Goal: Use online tool/utility: Utilize a website feature to perform a specific function

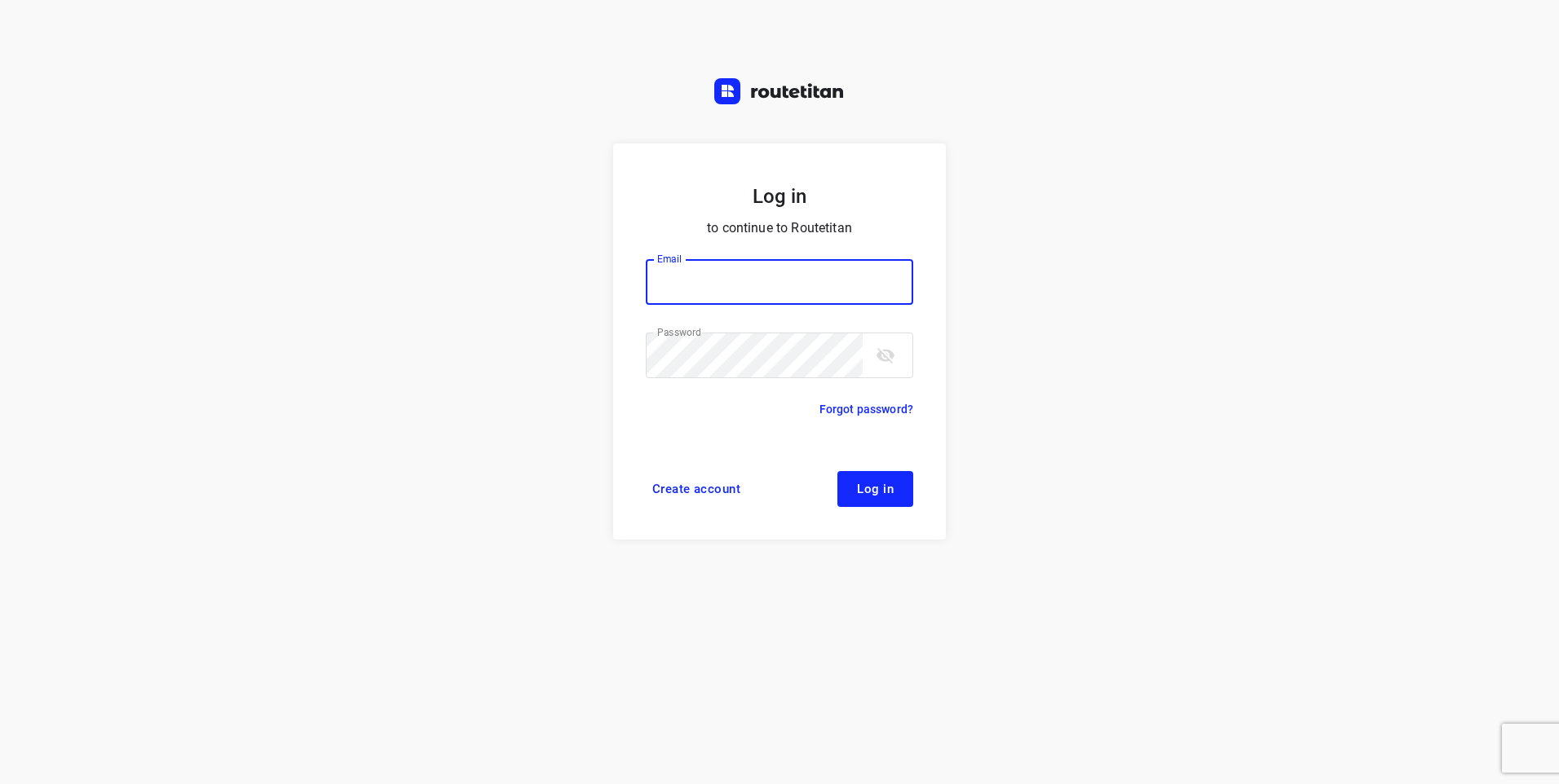
type input "klantenservice@l28.nl"
click at [887, 494] on span "Log in" at bounding box center [875, 489] width 37 height 13
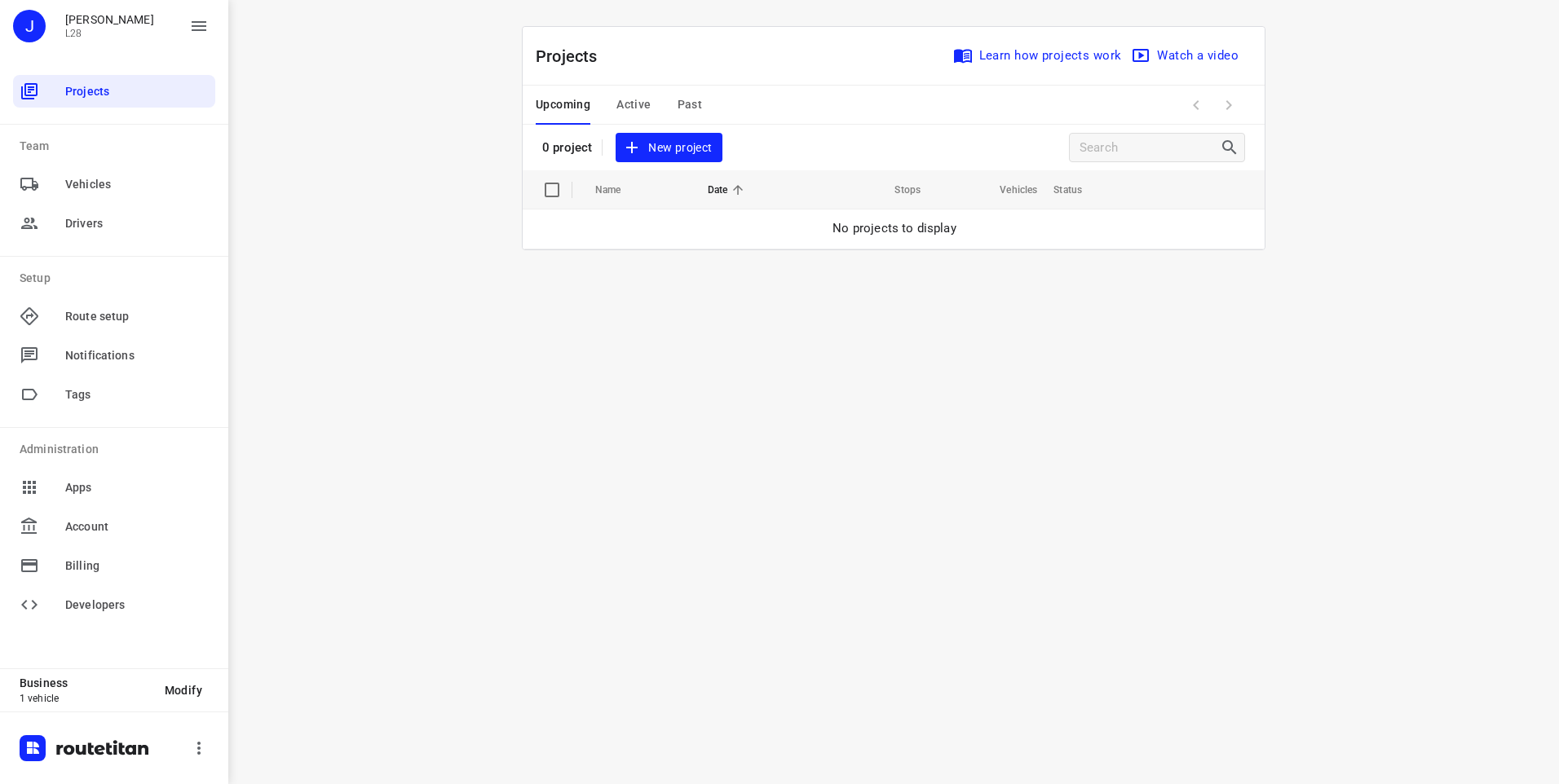
click at [667, 138] on span "New project" at bounding box center [669, 148] width 87 height 20
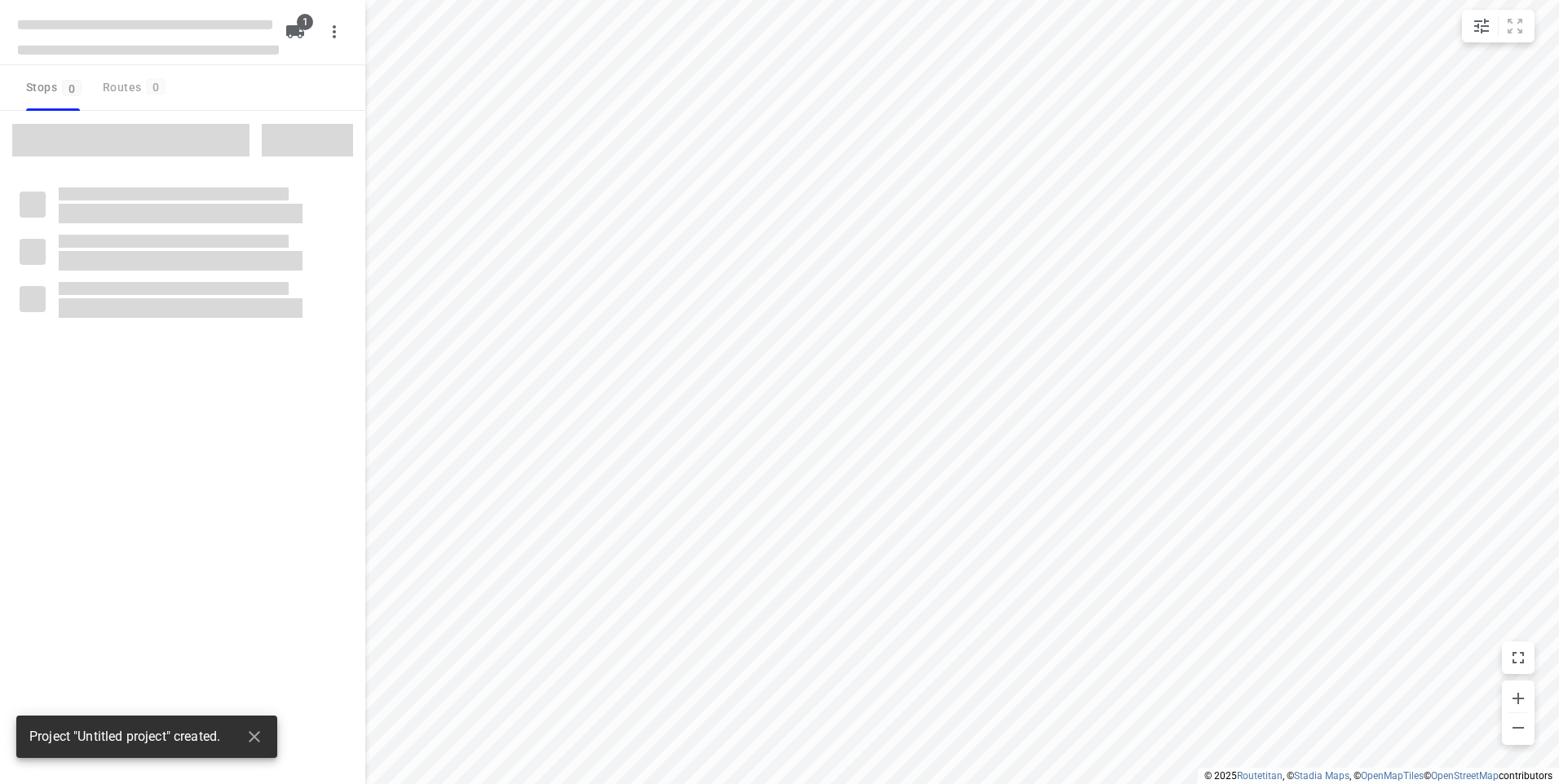
type input "distance"
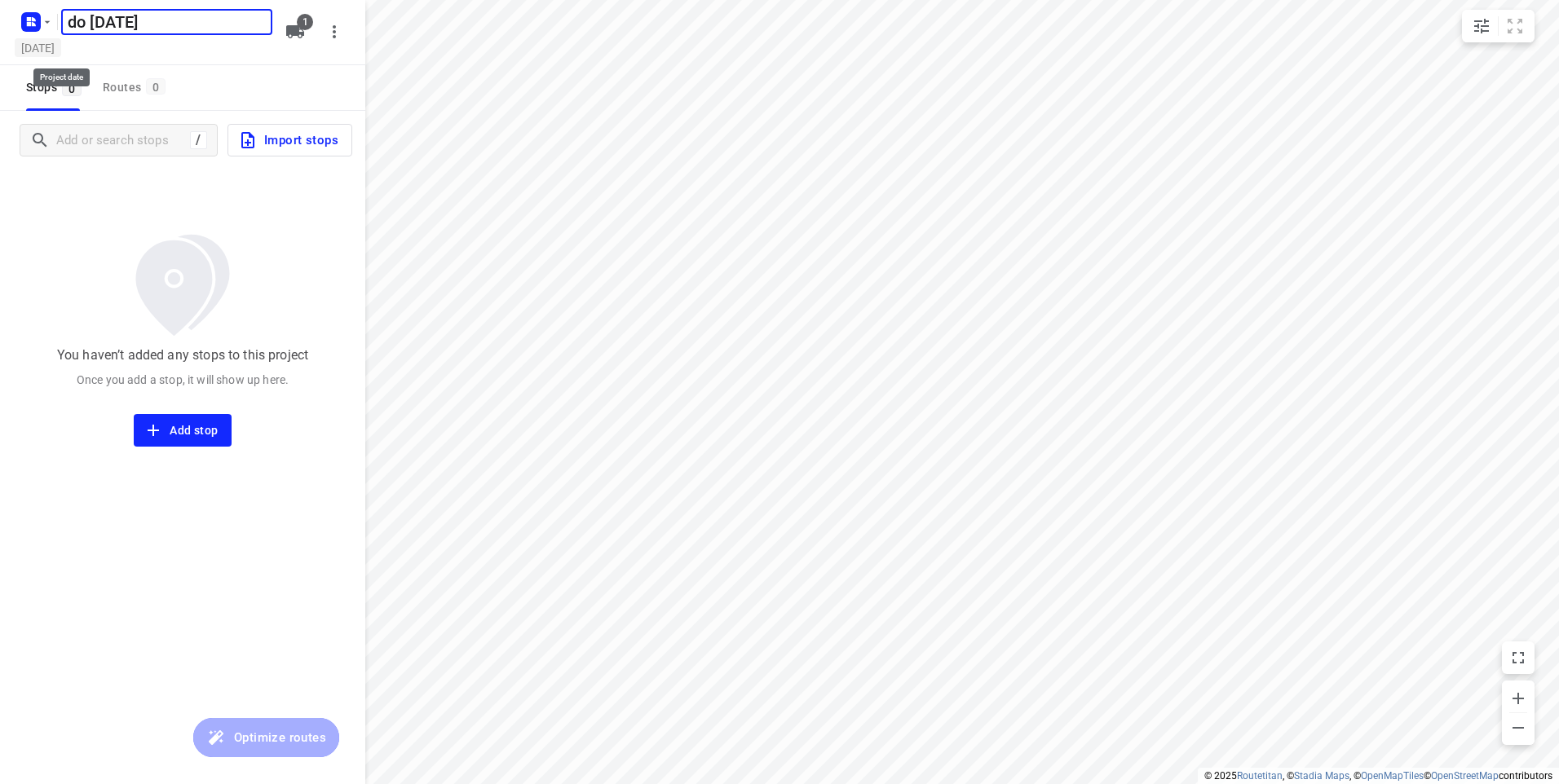
type input "do [DATE]"
click at [61, 46] on h5 "[DATE]" at bounding box center [38, 48] width 46 height 18
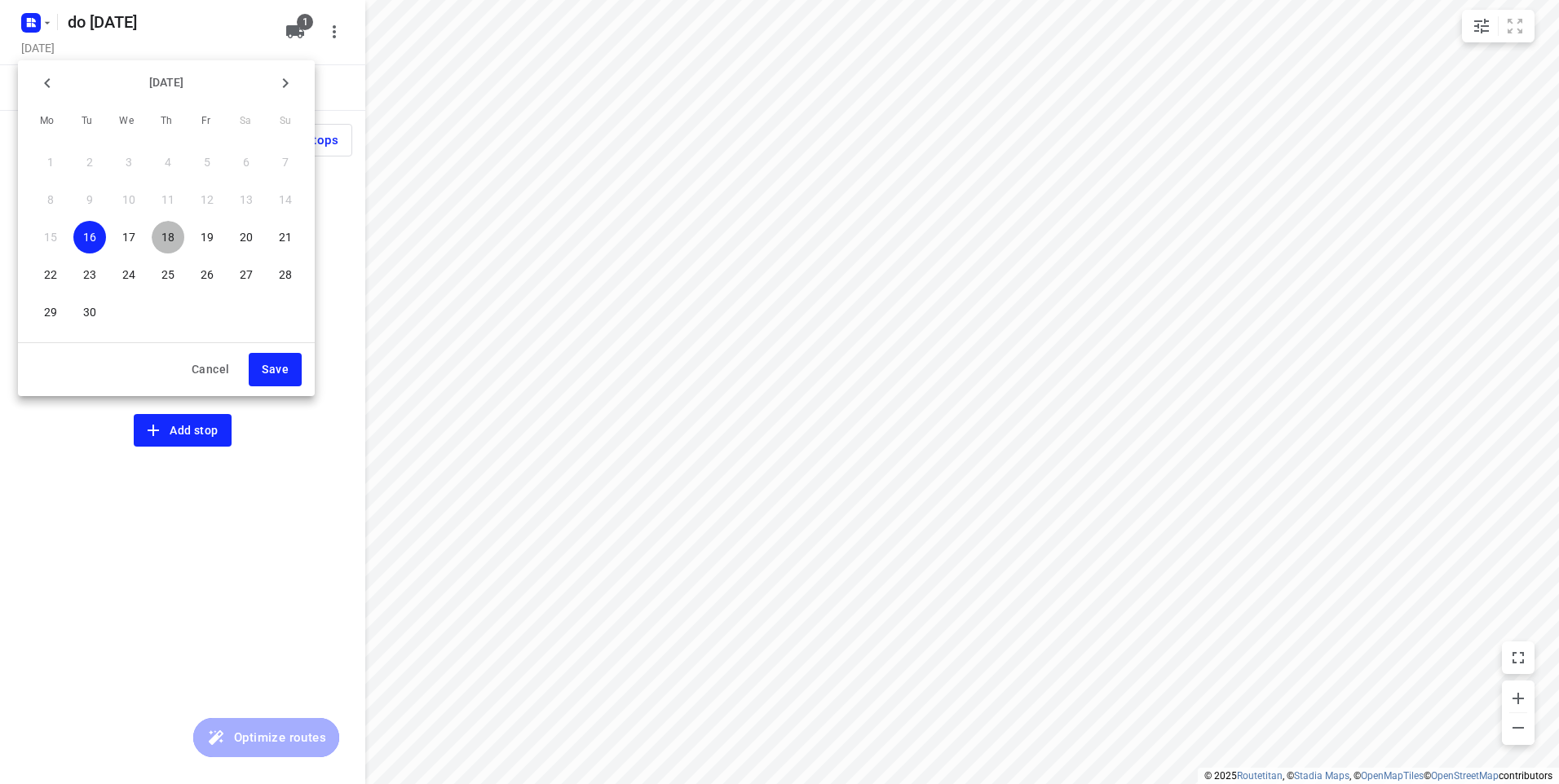
click at [174, 235] on p "18" at bounding box center [168, 238] width 13 height 17
click at [275, 370] on span "Save" at bounding box center [275, 369] width 27 height 20
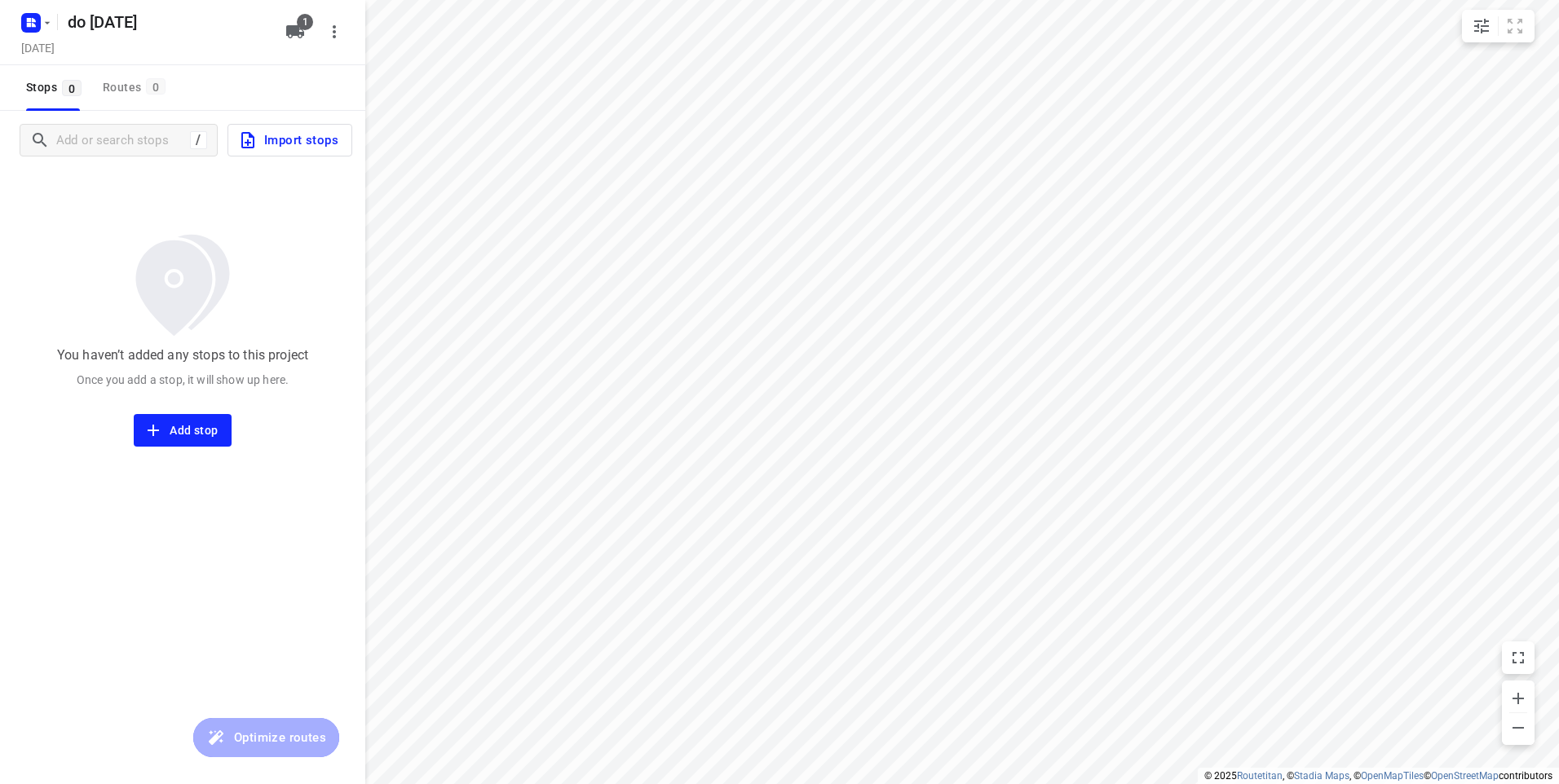
click at [287, 152] on button "Import stops" at bounding box center [289, 140] width 124 height 32
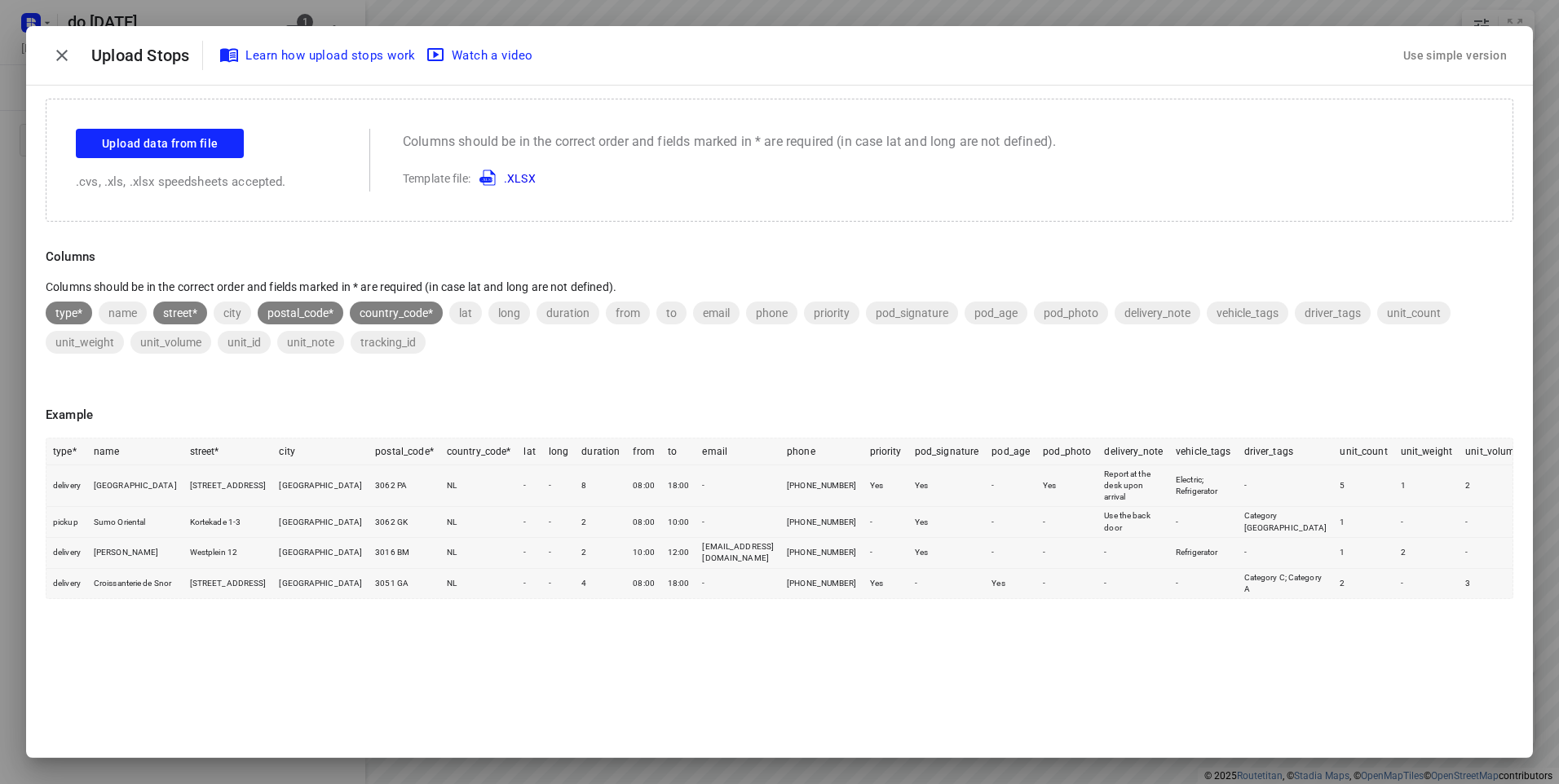
click at [1417, 51] on div "Use simple version" at bounding box center [1455, 55] width 110 height 27
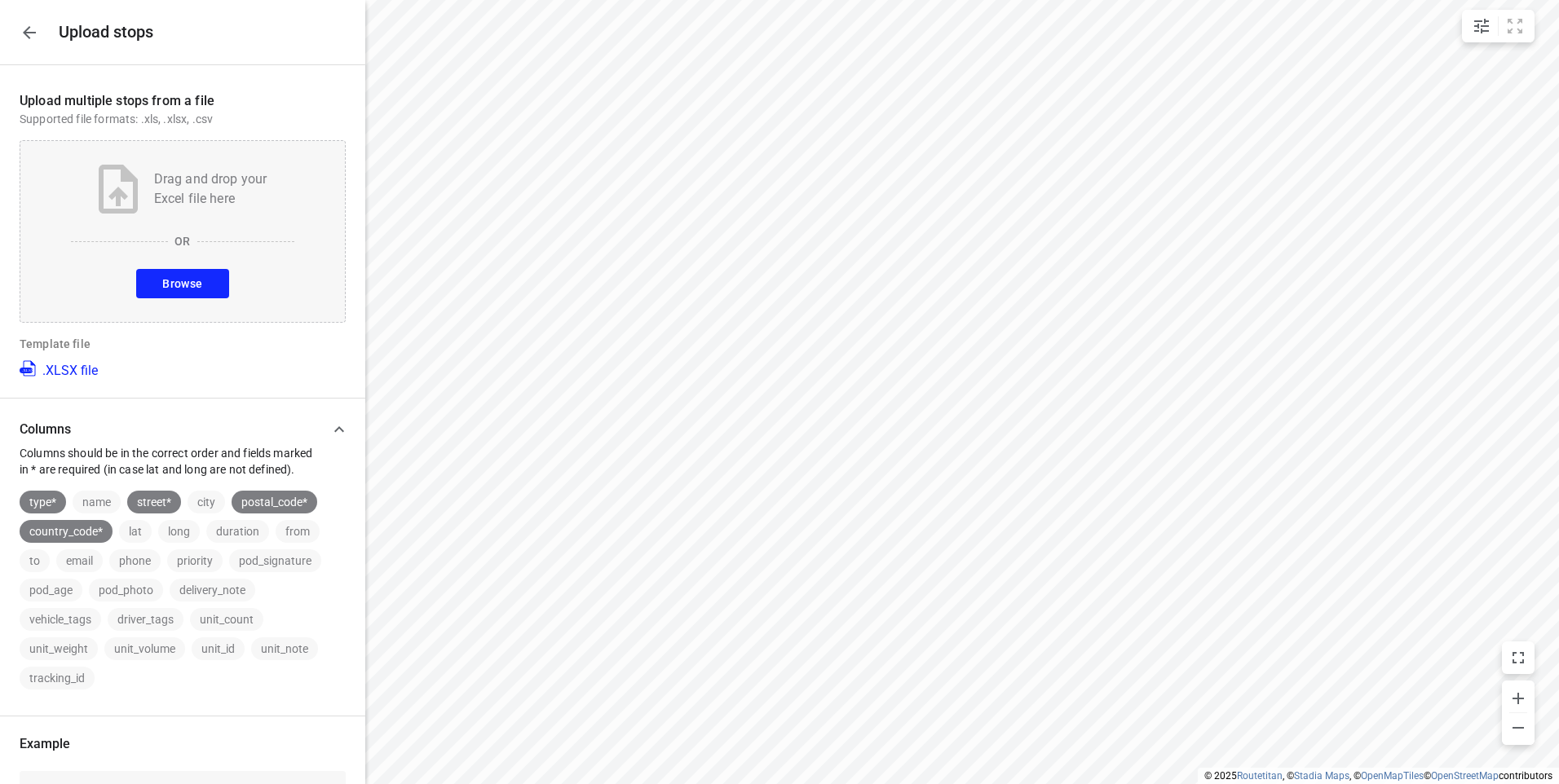
click at [166, 281] on span "Browse" at bounding box center [182, 284] width 40 height 20
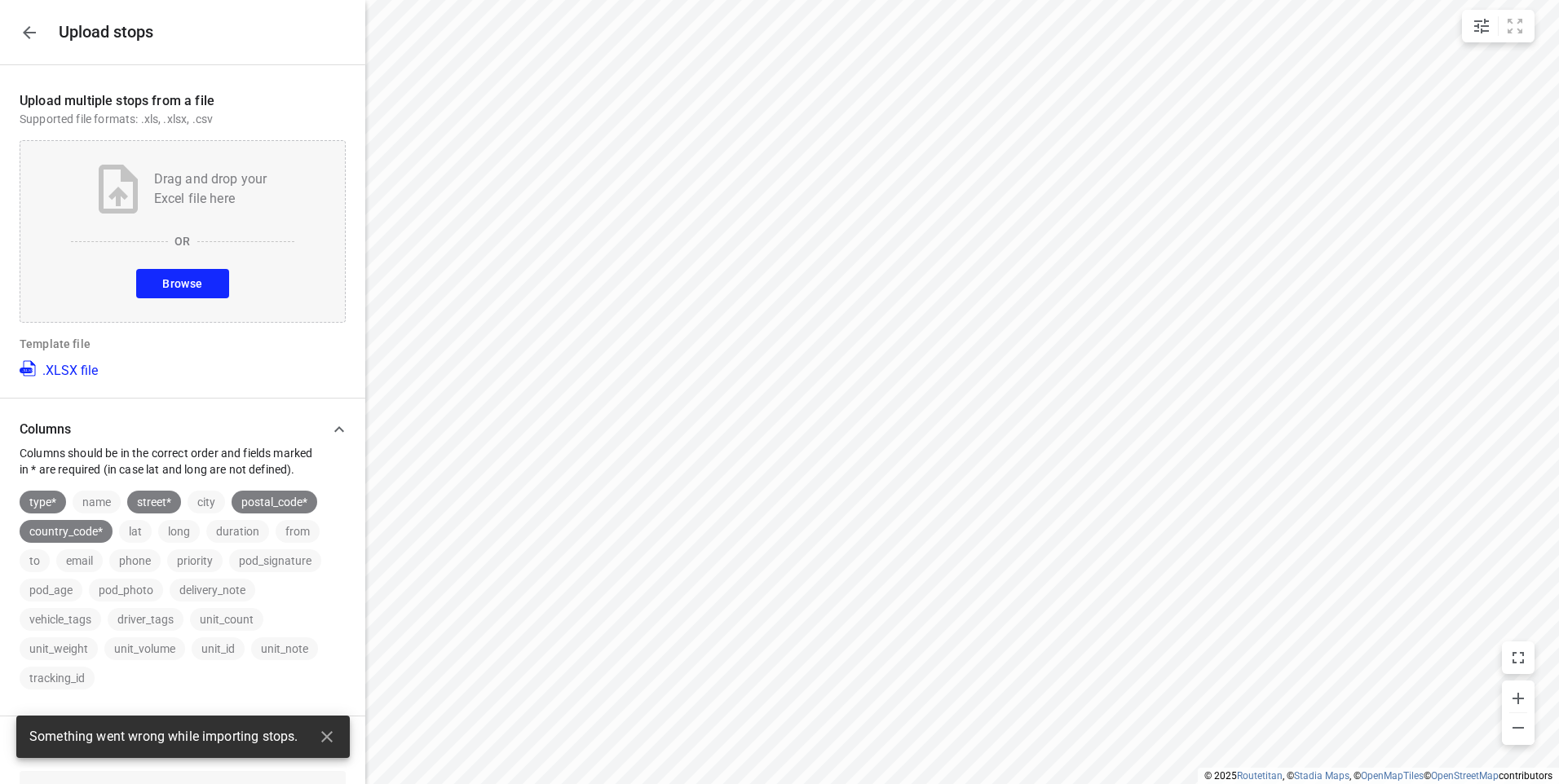
click at [181, 274] on span "Browse" at bounding box center [182, 284] width 40 height 20
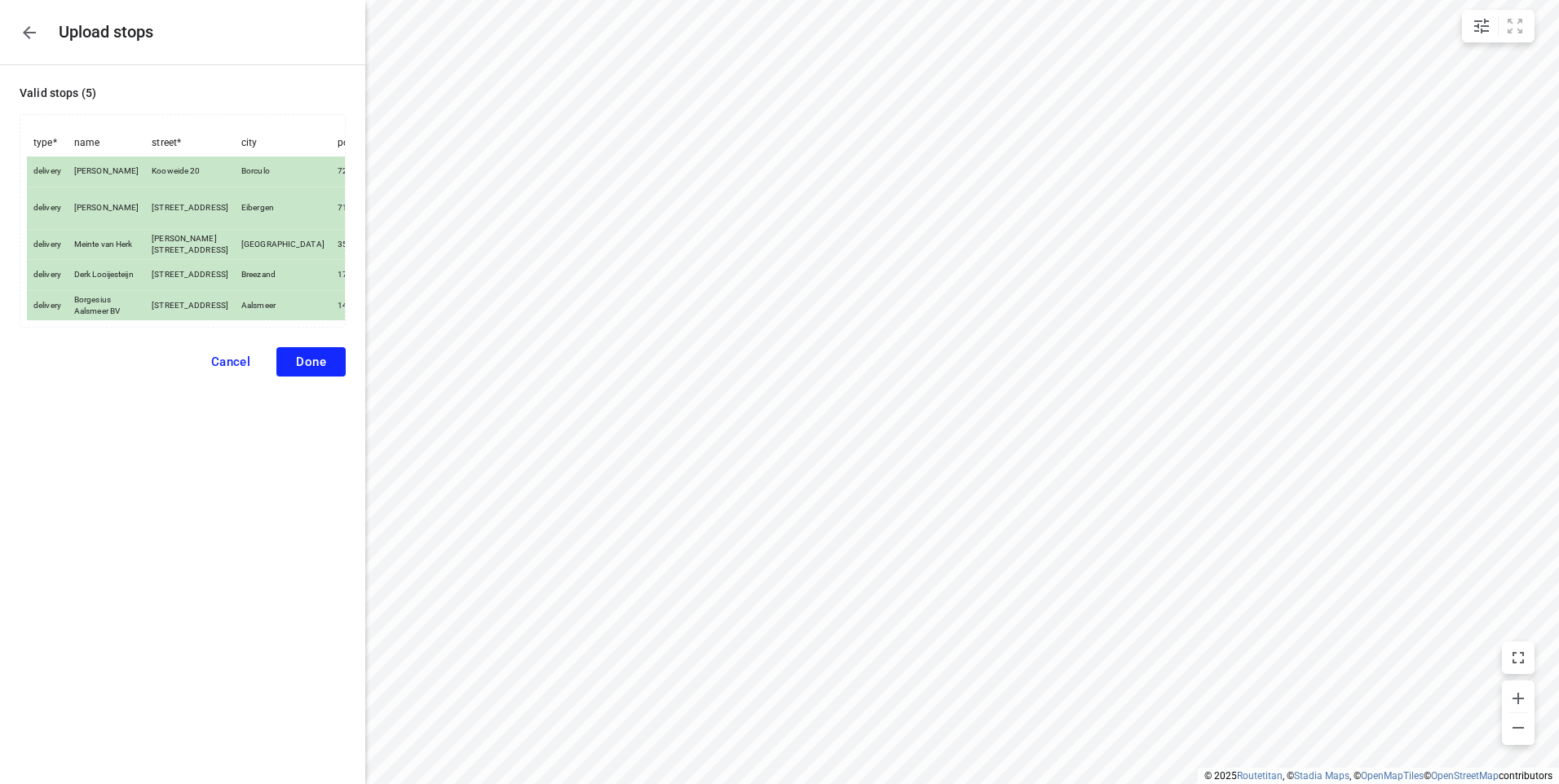
click at [294, 377] on button "Done" at bounding box center [311, 362] width 69 height 29
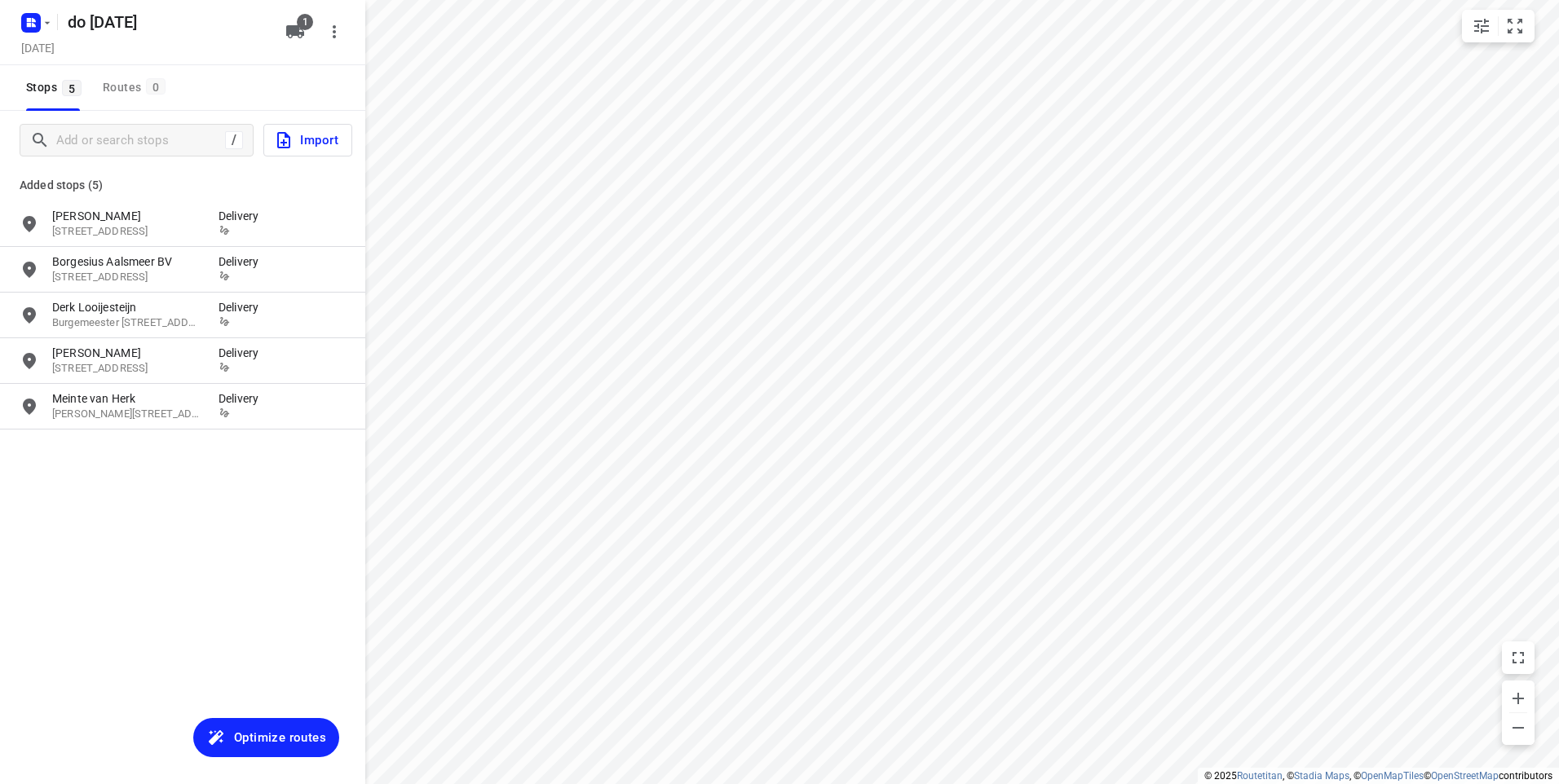
click at [279, 732] on span "Optimize routes" at bounding box center [280, 737] width 92 height 21
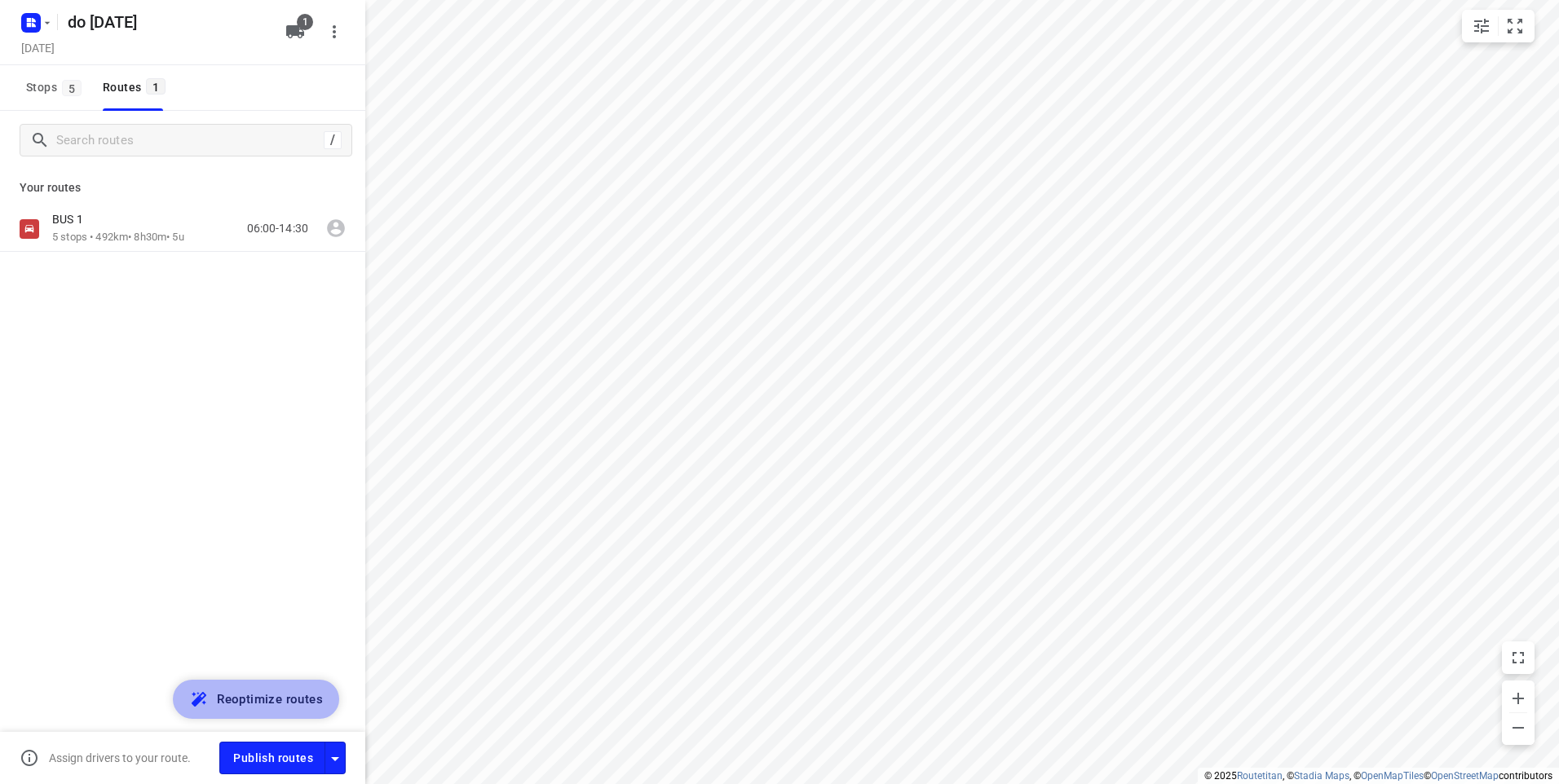
click at [266, 706] on span "Reoptimize routes" at bounding box center [269, 699] width 106 height 21
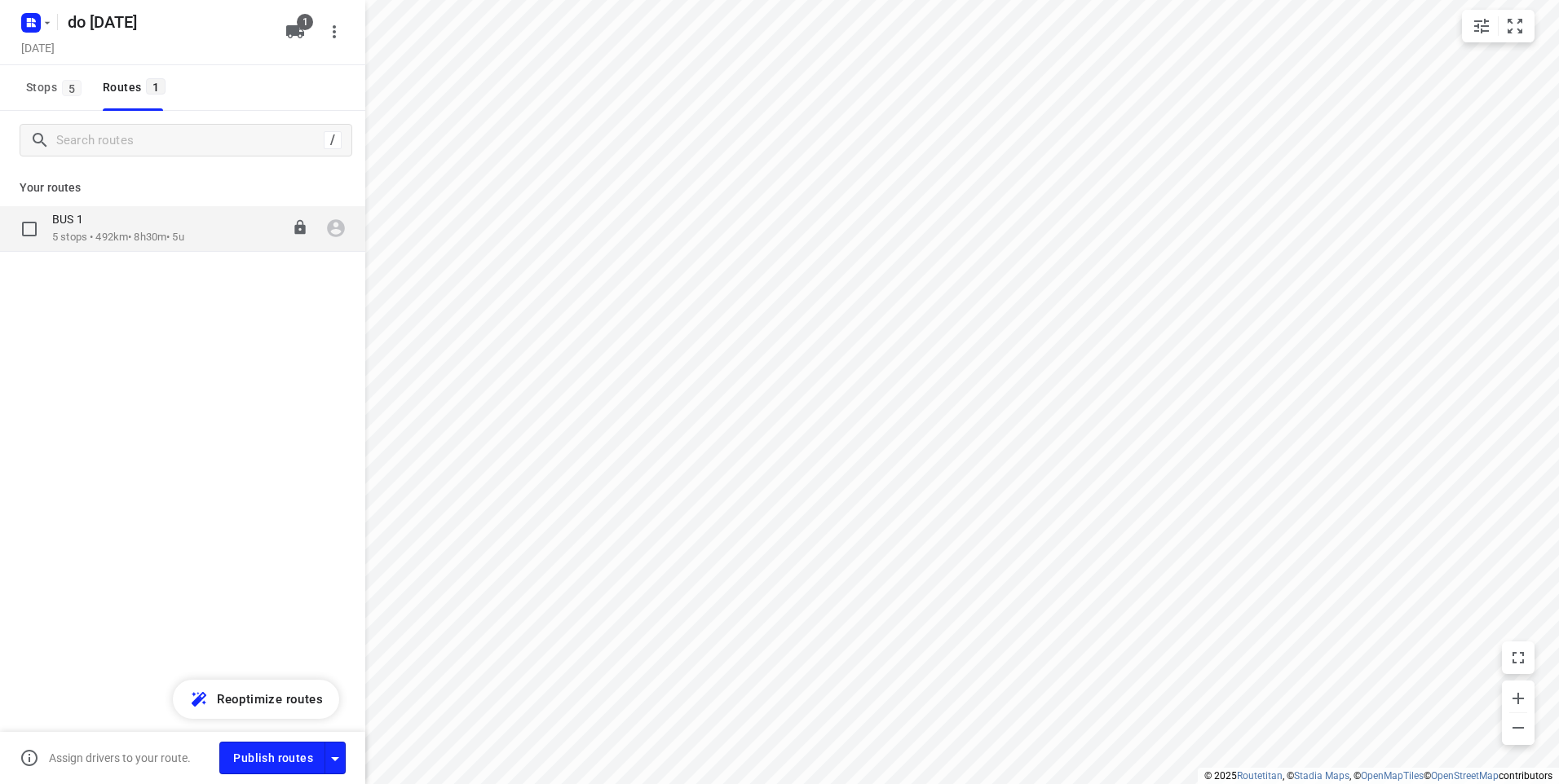
click at [211, 230] on div "BUS 1 5 stops • 492km • 8h30m • 5u 06:00-14:30" at bounding box center [209, 228] width 313 height 33
